Goal: Task Accomplishment & Management: Complete application form

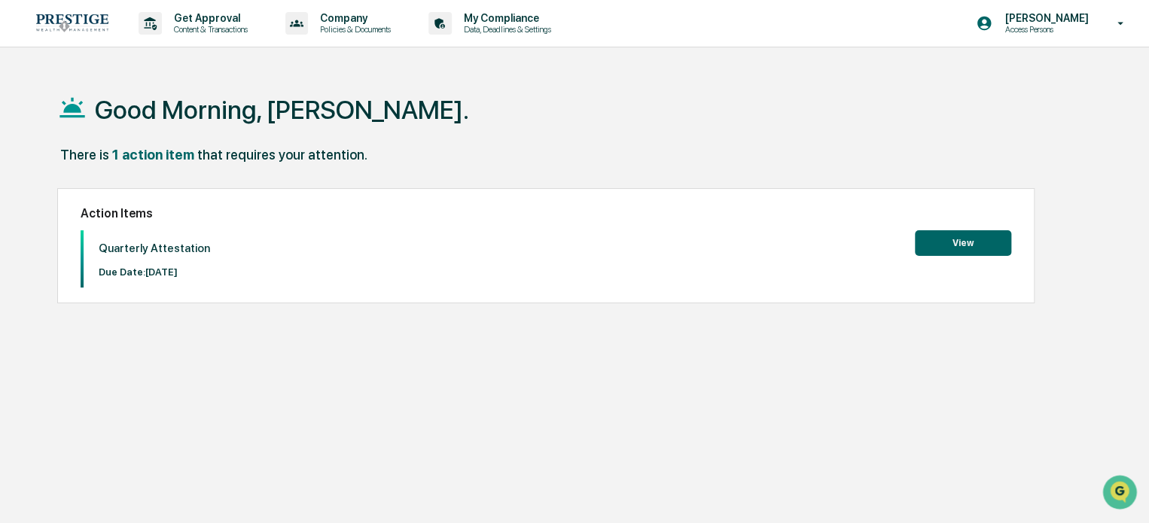
click at [962, 249] on button "View" at bounding box center [963, 243] width 96 height 26
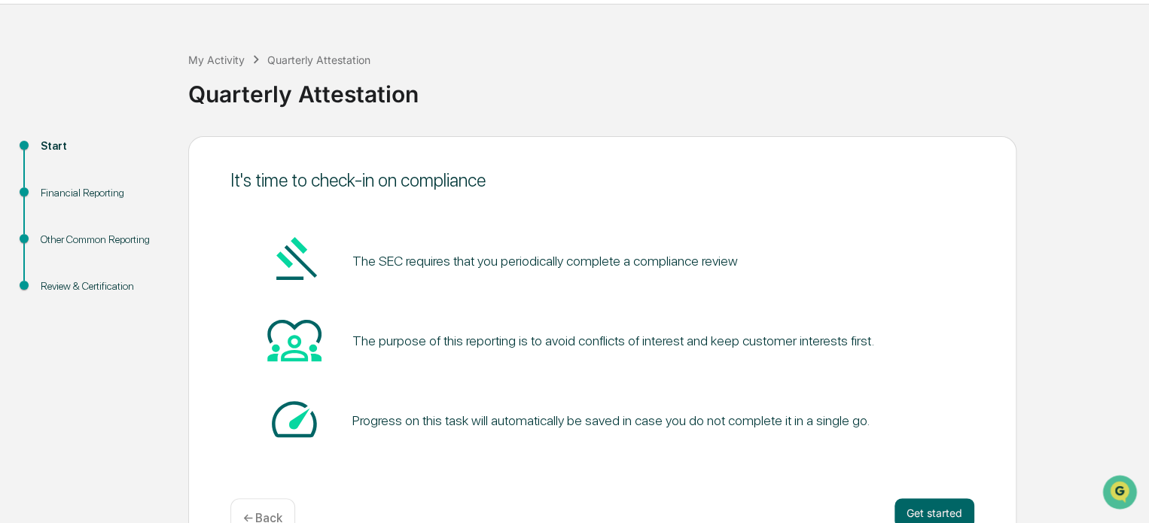
scroll to position [82, 0]
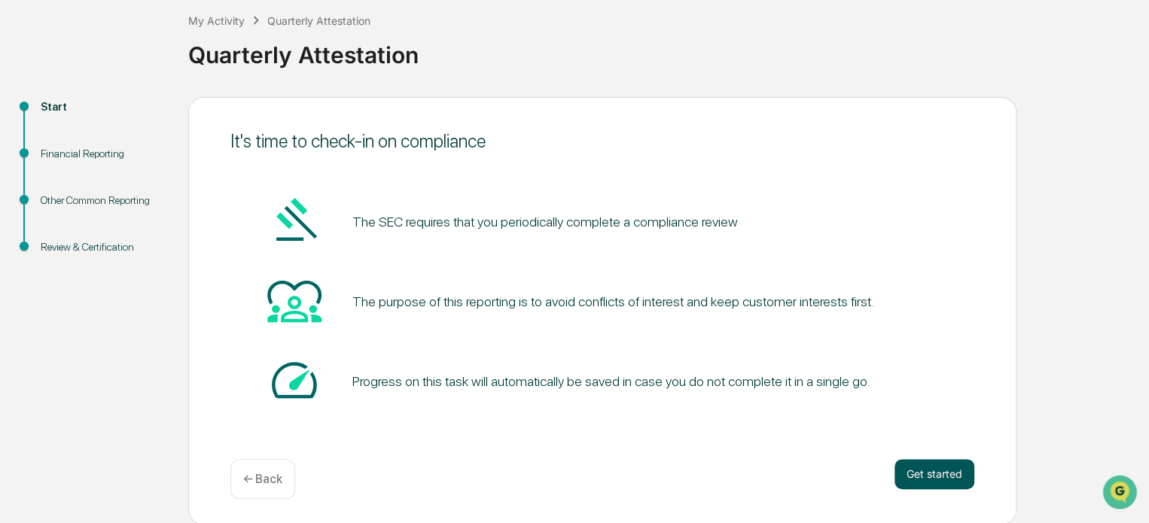
click at [928, 485] on button "Get started" at bounding box center [935, 474] width 80 height 30
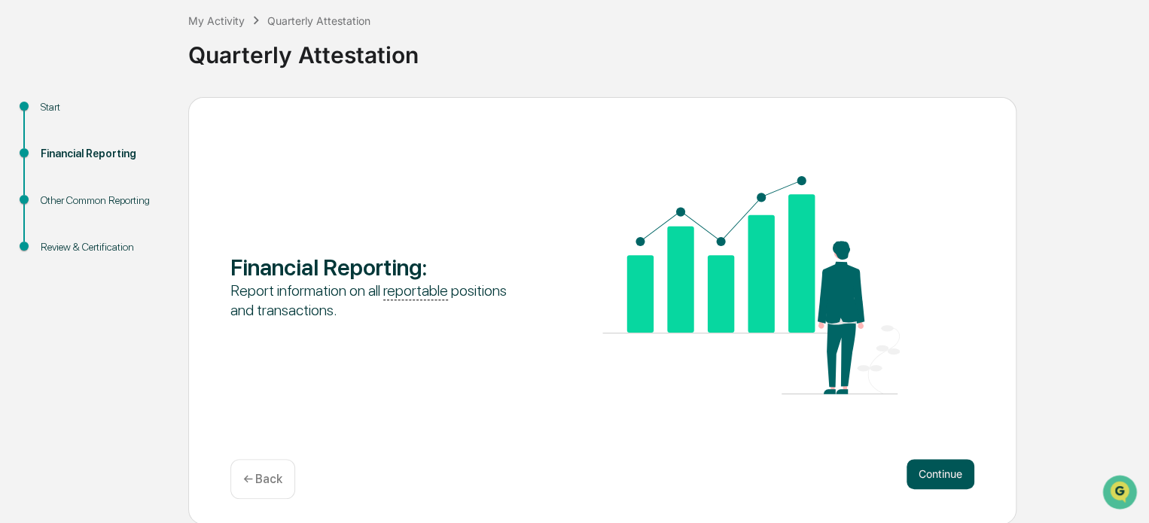
click at [943, 477] on button "Continue" at bounding box center [941, 474] width 68 height 30
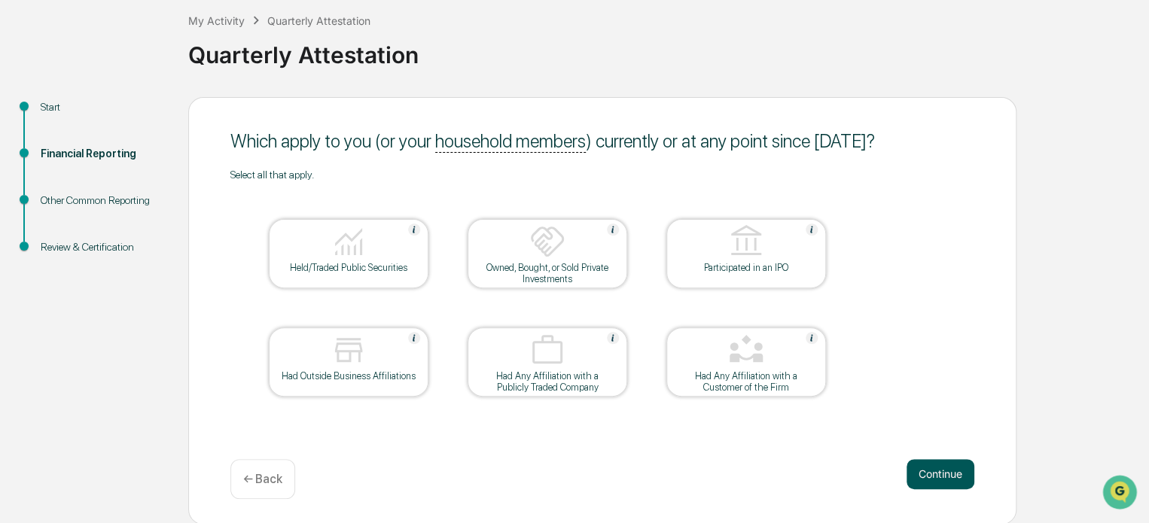
click at [954, 471] on button "Continue" at bounding box center [941, 474] width 68 height 30
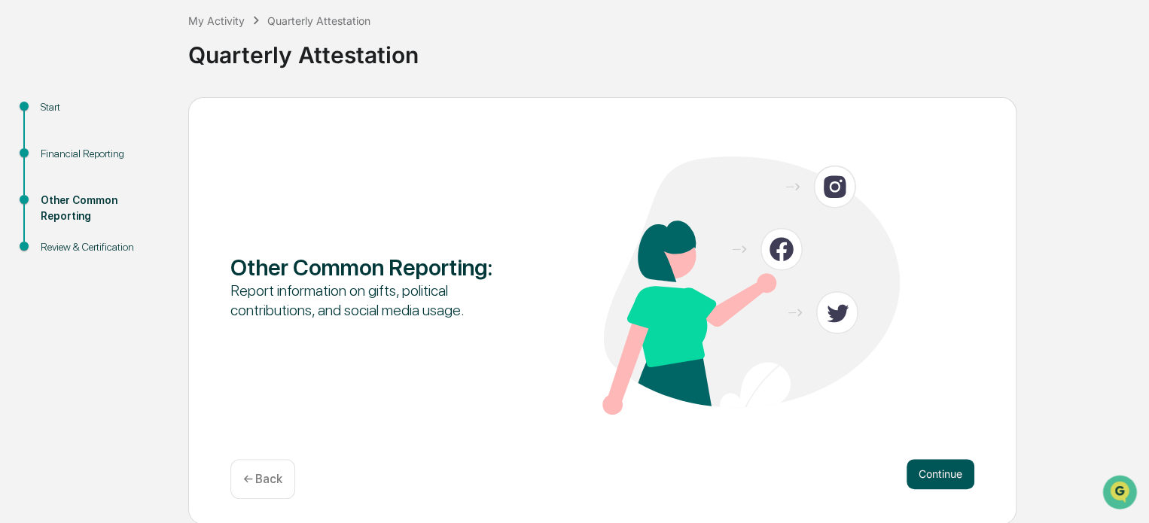
click at [955, 480] on button "Continue" at bounding box center [941, 474] width 68 height 30
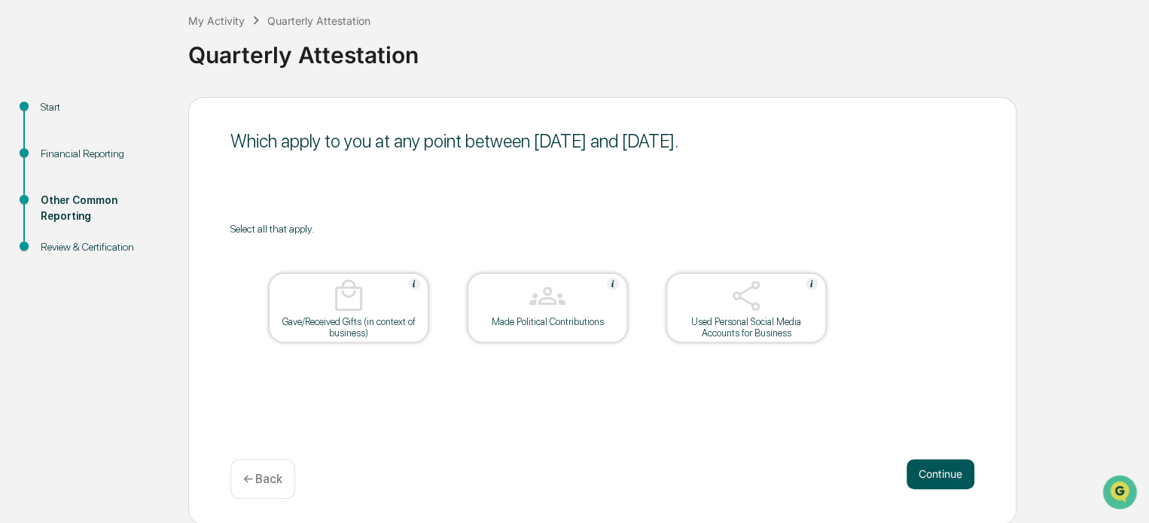
click at [955, 466] on button "Continue" at bounding box center [941, 474] width 68 height 30
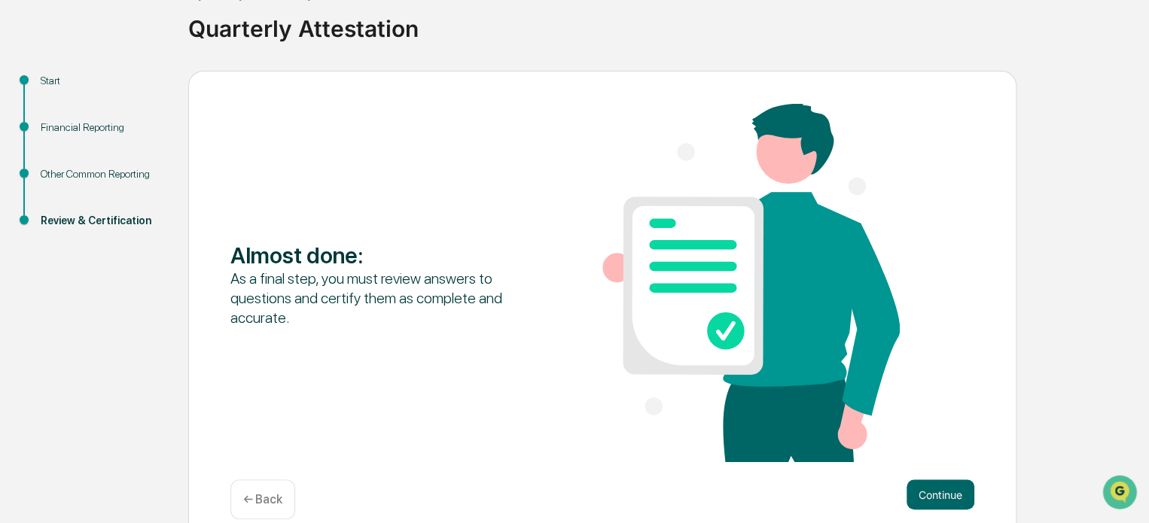
scroll to position [130, 0]
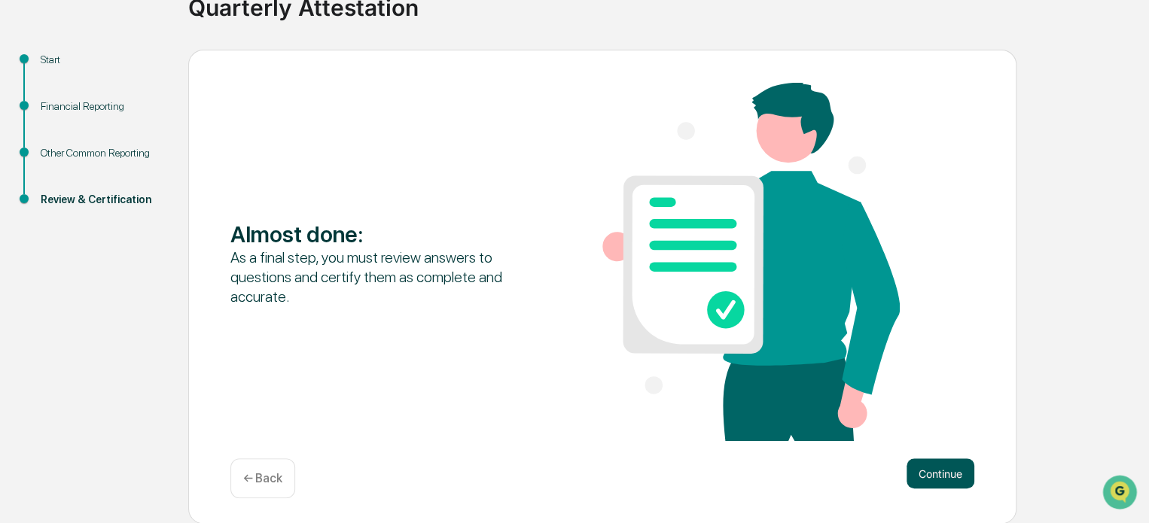
click at [950, 477] on button "Continue" at bounding box center [941, 474] width 68 height 30
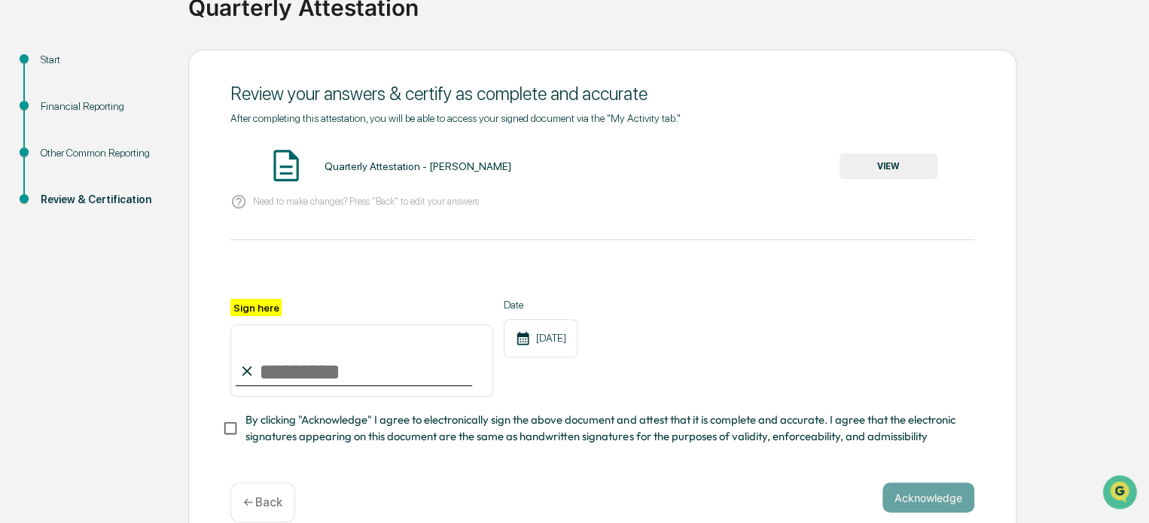
click at [316, 361] on input "Sign here" at bounding box center [361, 361] width 263 height 72
type input "**********"
click at [751, 352] on div "**********" at bounding box center [602, 348] width 744 height 98
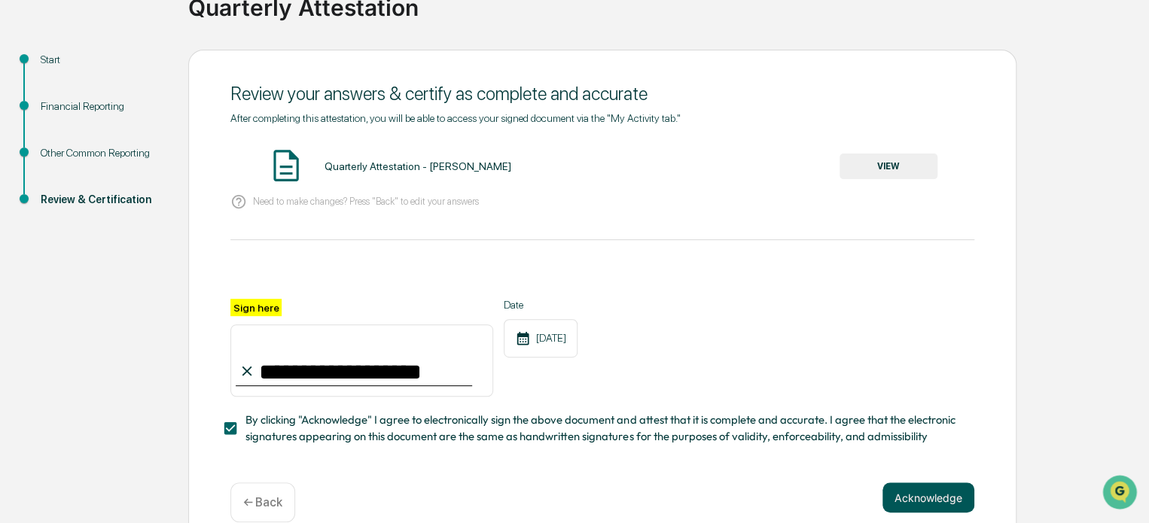
click at [931, 499] on button "Acknowledge" at bounding box center [929, 498] width 92 height 30
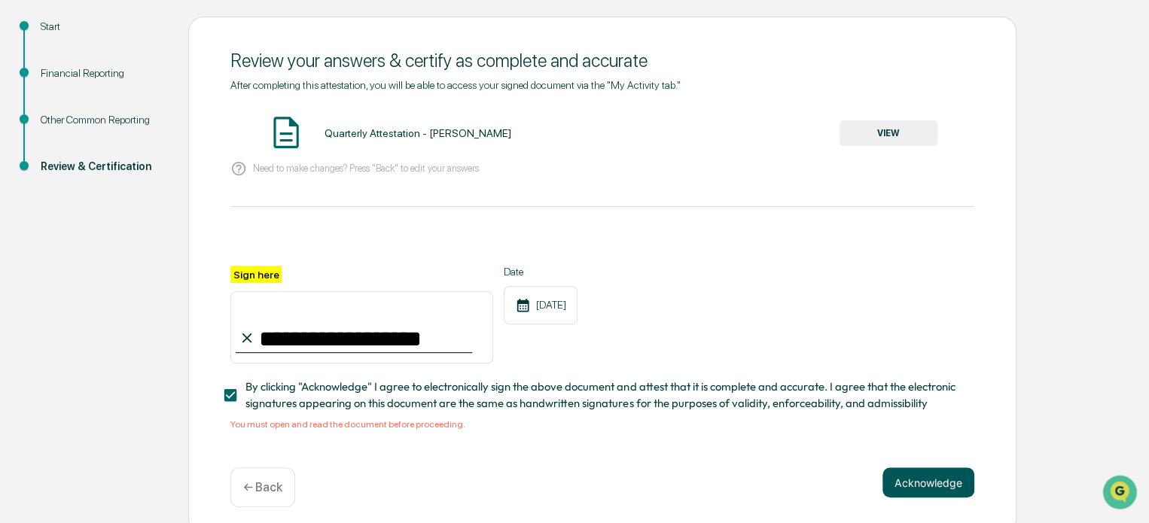
scroll to position [178, 0]
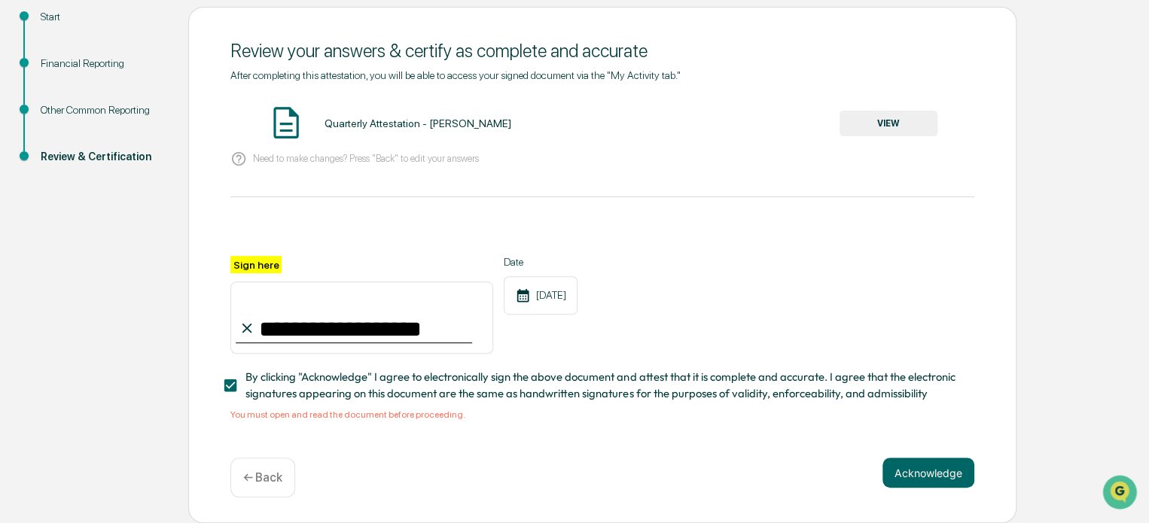
click at [889, 117] on button "VIEW" at bounding box center [889, 124] width 98 height 26
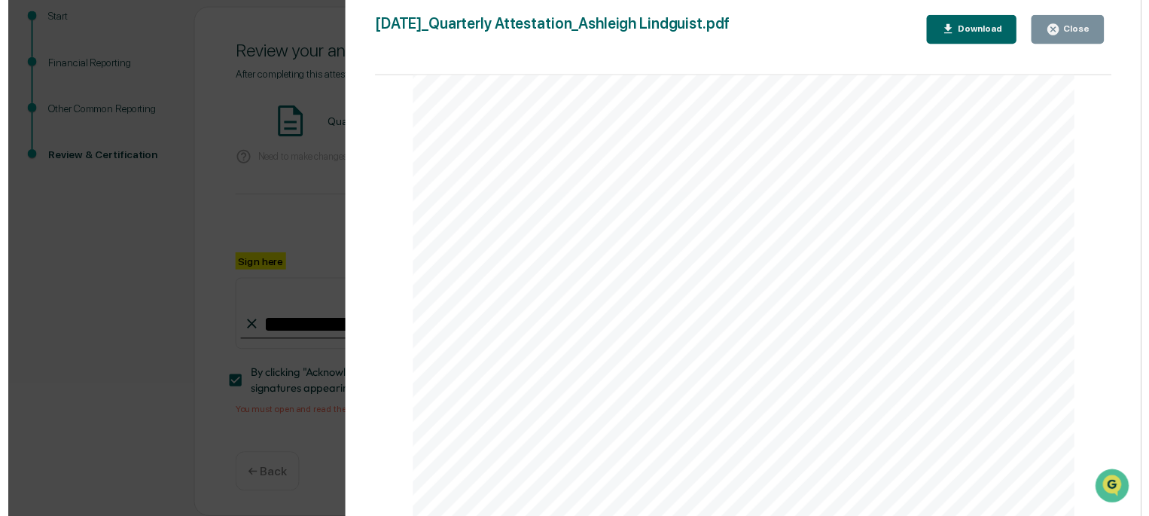
scroll to position [2485, 0]
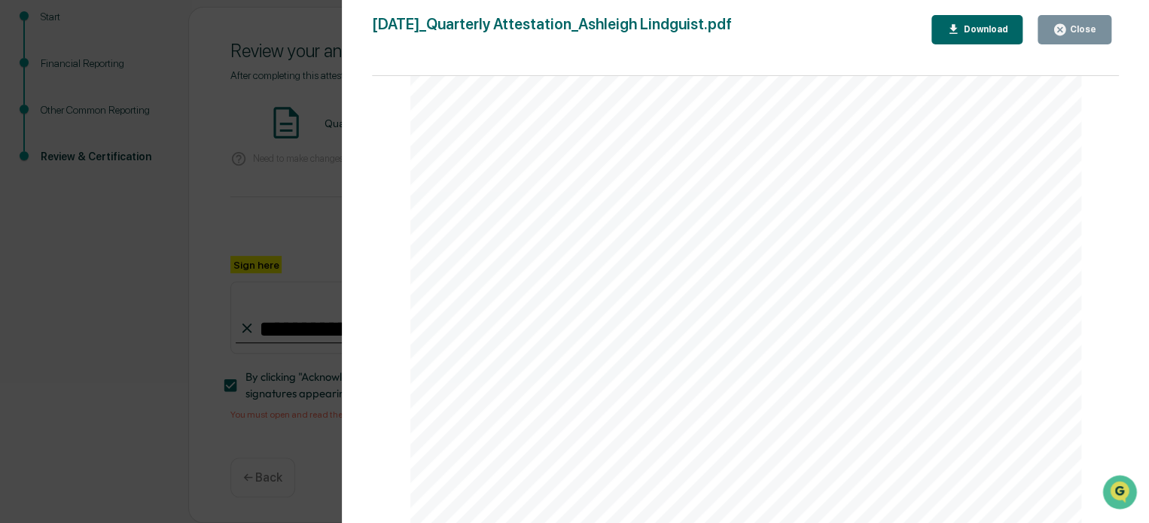
click at [1066, 30] on icon "button" at bounding box center [1059, 29] width 11 height 11
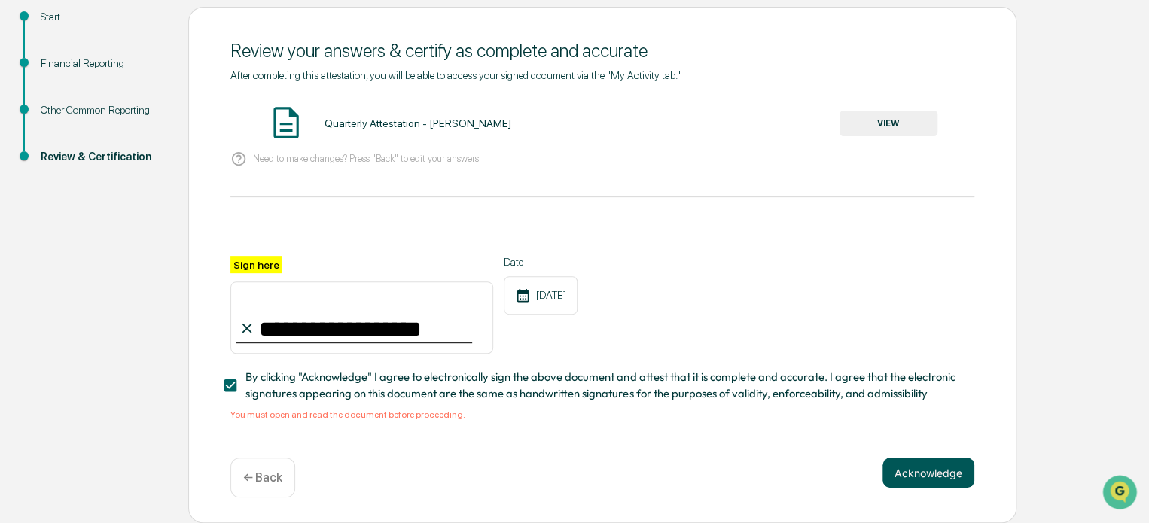
click at [918, 472] on button "Acknowledge" at bounding box center [929, 473] width 92 height 30
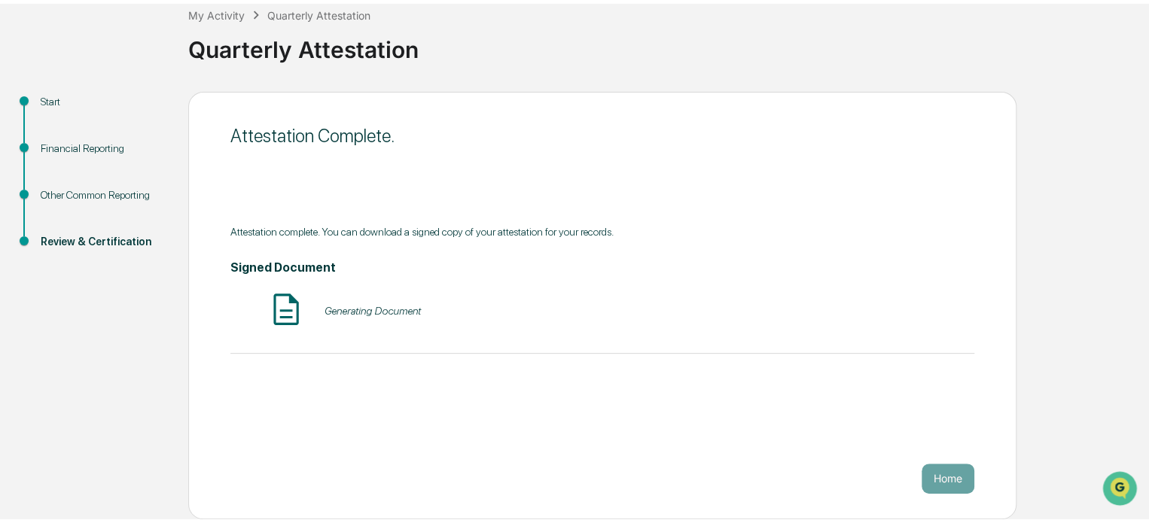
scroll to position [82, 0]
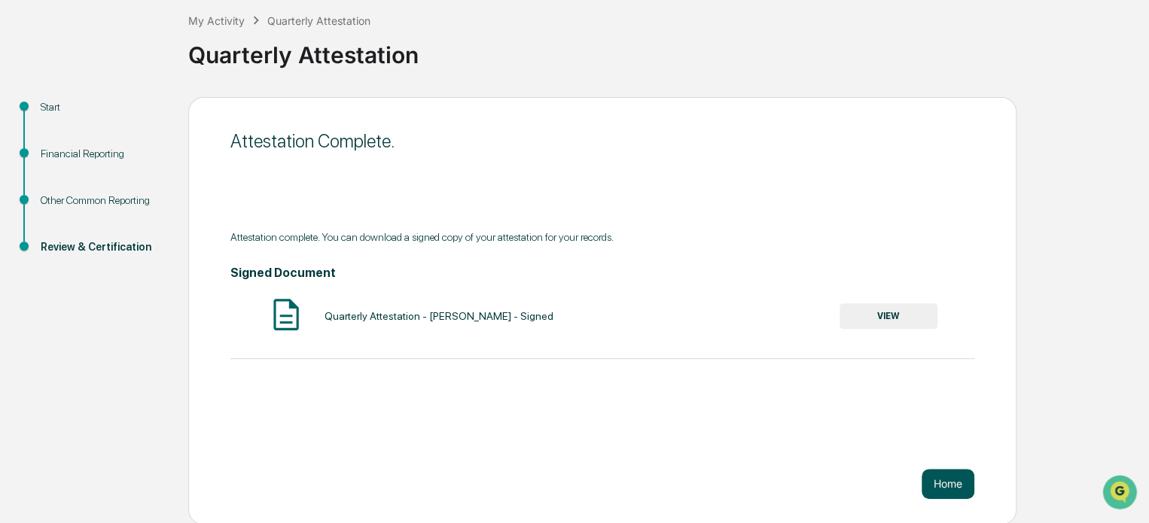
click at [948, 480] on button "Home" at bounding box center [948, 484] width 53 height 30
